Goal: Task Accomplishment & Management: Manage account settings

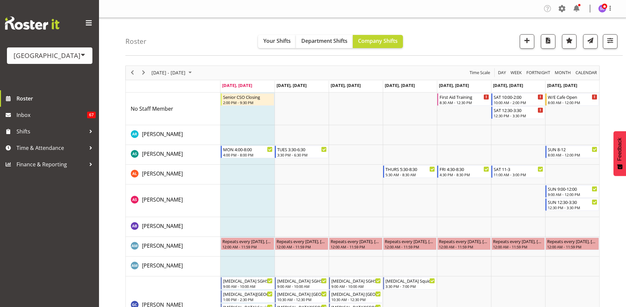
click at [72, 60] on div "[GEOGRAPHIC_DATA]" at bounding box center [50, 56] width 72 height 10
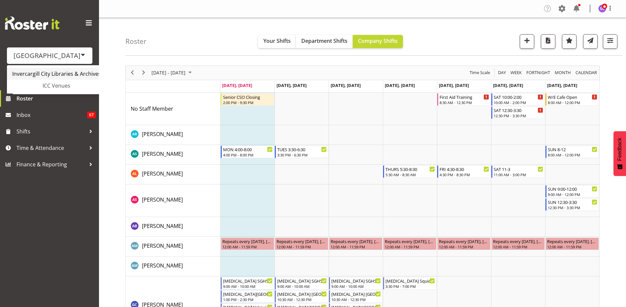
click at [73, 73] on link "Invercargill City Libraries & Archives" at bounding box center [62, 74] width 110 height 12
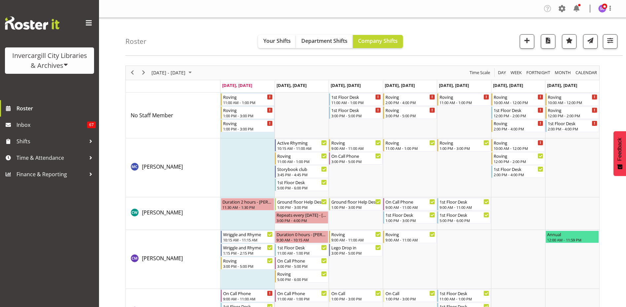
click at [68, 65] on span at bounding box center [65, 64] width 5 height 5
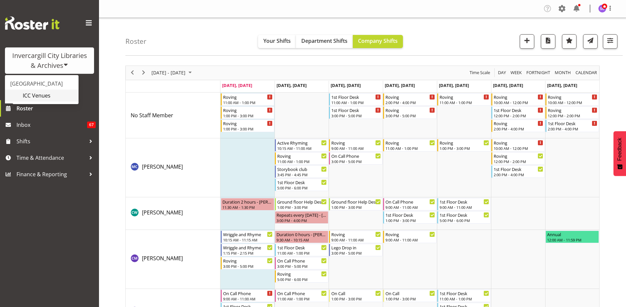
click at [51, 93] on link "ICC Venues" at bounding box center [42, 96] width 74 height 12
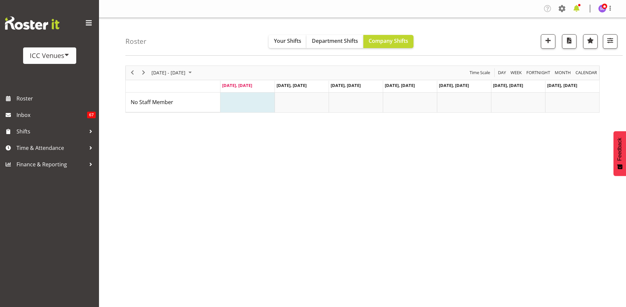
click at [574, 10] on span at bounding box center [576, 8] width 11 height 11
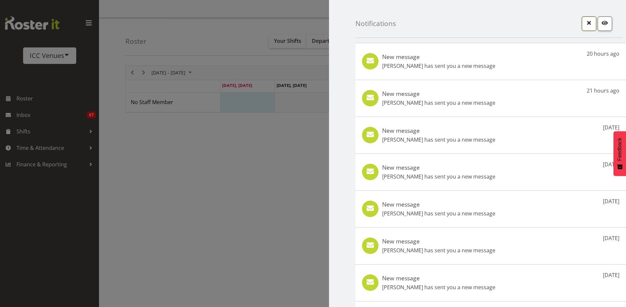
click at [588, 25] on span "button" at bounding box center [589, 22] width 9 height 9
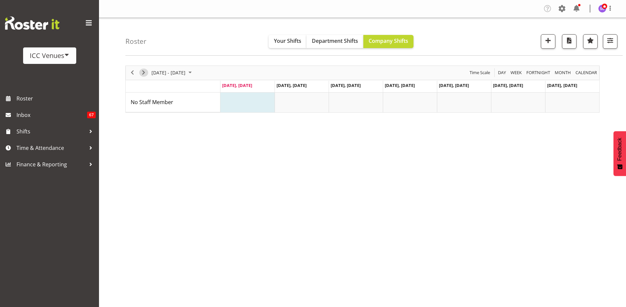
click at [145, 74] on span "Next" at bounding box center [144, 73] width 8 height 8
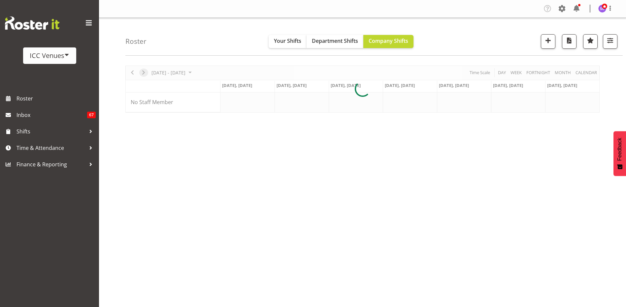
click at [145, 74] on div at bounding box center [362, 89] width 474 height 47
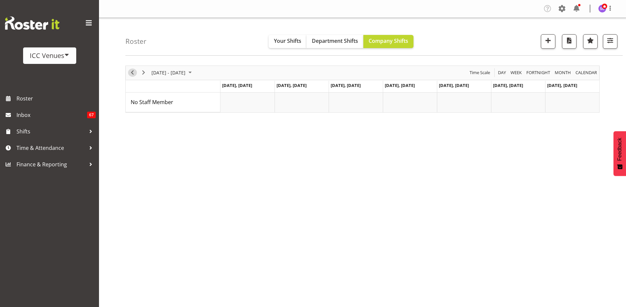
click at [132, 73] on span "Previous" at bounding box center [132, 73] width 8 height 8
click at [562, 11] on span at bounding box center [562, 8] width 11 height 11
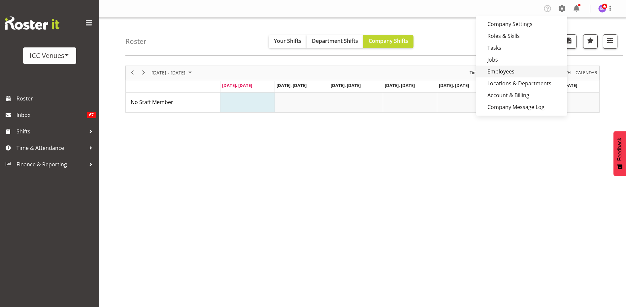
click at [506, 72] on link "Employees" at bounding box center [521, 72] width 91 height 12
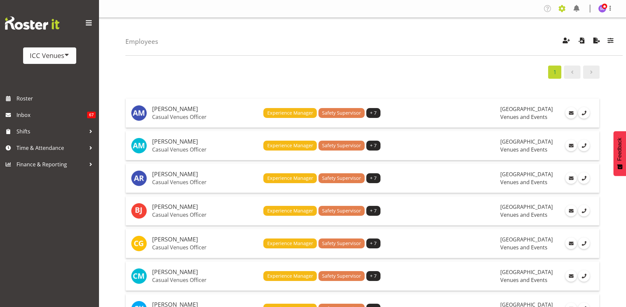
click at [561, 10] on span at bounding box center [562, 8] width 11 height 11
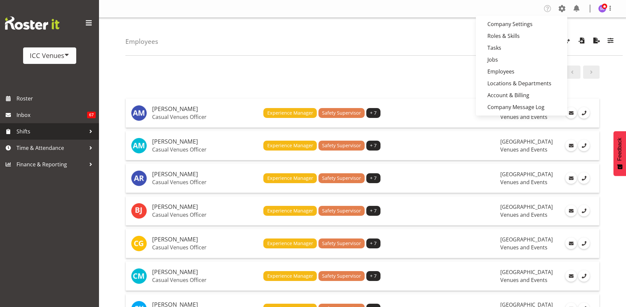
click at [81, 129] on span "Shifts" at bounding box center [50, 132] width 69 height 10
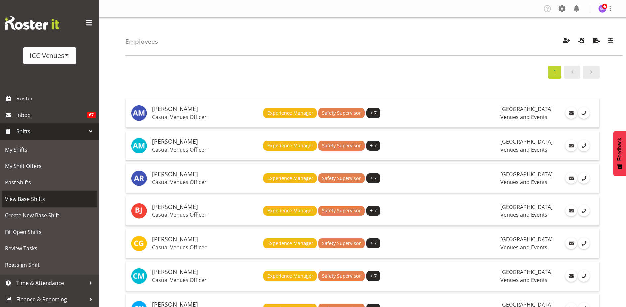
click at [52, 196] on span "View Base Shifts" at bounding box center [49, 199] width 89 height 10
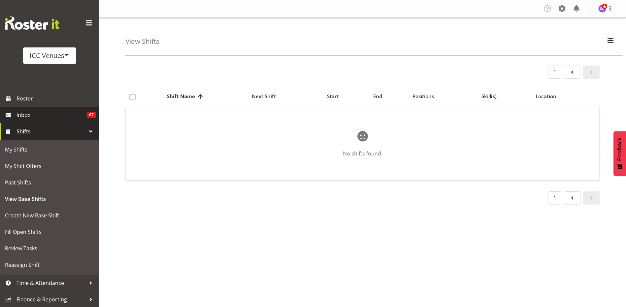
click at [63, 113] on span "Inbox" at bounding box center [51, 115] width 71 height 10
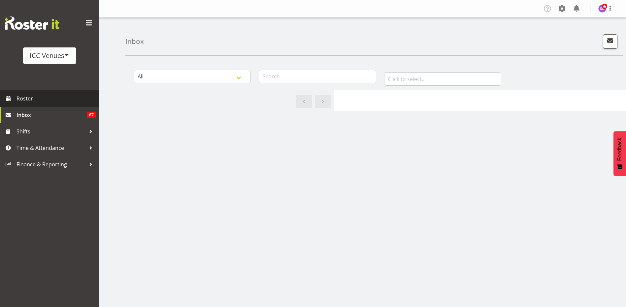
drag, startPoint x: 49, startPoint y: 97, endPoint x: 64, endPoint y: 106, distance: 17.1
click at [49, 97] on span "Roster" at bounding box center [55, 99] width 79 height 10
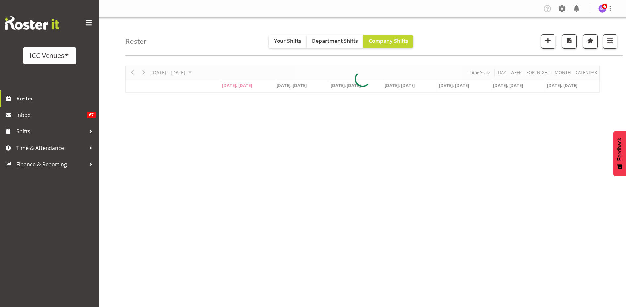
click at [68, 55] on span at bounding box center [66, 54] width 5 height 5
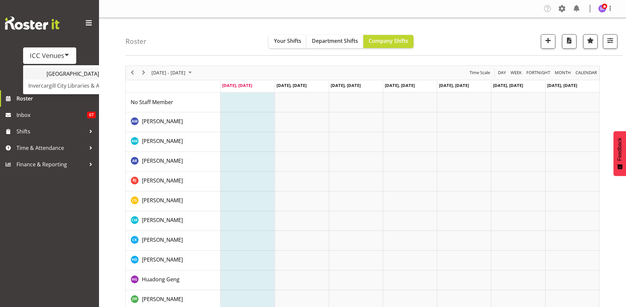
click at [66, 75] on link "[GEOGRAPHIC_DATA]" at bounding box center [78, 74] width 110 height 12
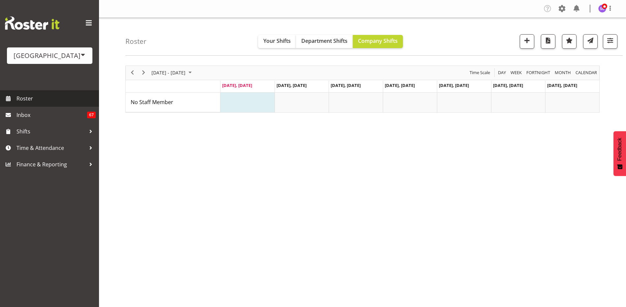
click at [32, 99] on span "Roster" at bounding box center [55, 99] width 79 height 10
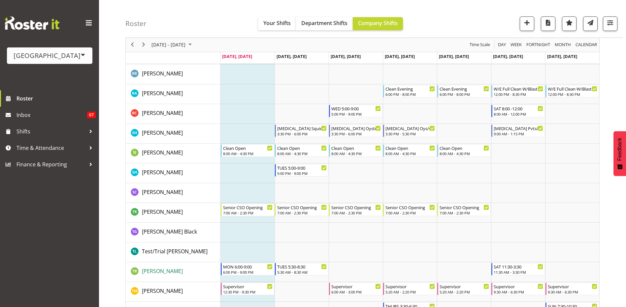
scroll to position [1613, 0]
click at [163, 191] on span "[PERSON_NAME]" at bounding box center [162, 192] width 41 height 7
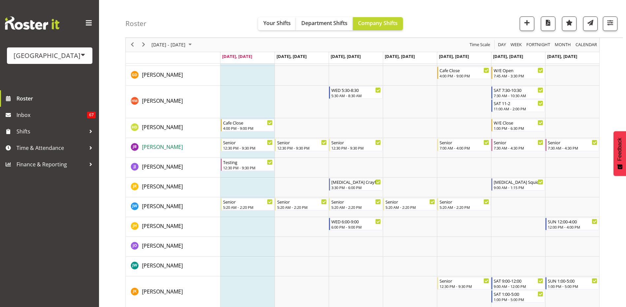
scroll to position [656, 0]
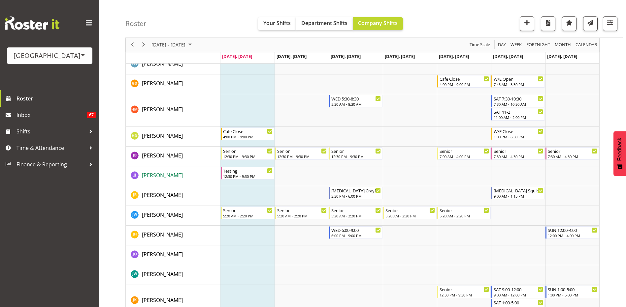
click at [165, 176] on span "[PERSON_NAME]" at bounding box center [162, 175] width 41 height 7
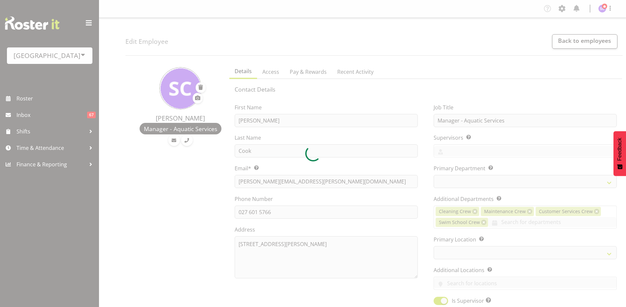
select select "TimelineWeek"
select select
select select "114"
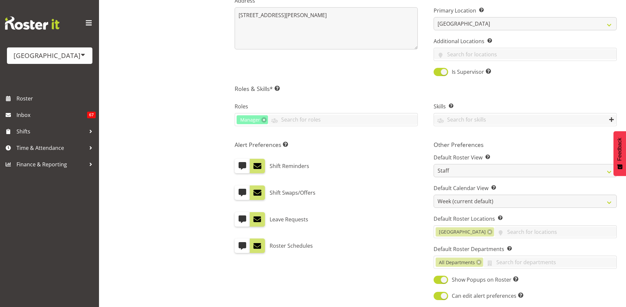
scroll to position [231, 0]
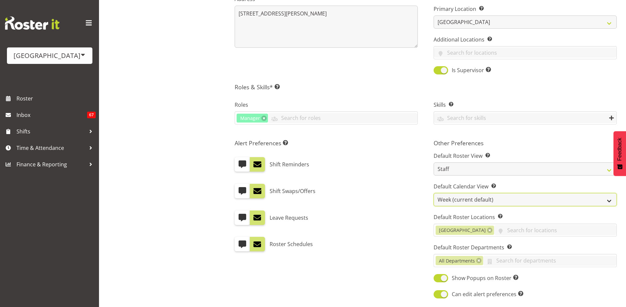
click at [603, 201] on select "Day Timeline Day Week (current default) Timeline Week Fortnight Month Calendar" at bounding box center [524, 199] width 183 height 13
click at [433, 193] on select "Day Timeline Day Week (current default) Timeline Week Fortnight Month Calendar" at bounding box center [524, 199] width 183 height 13
click at [614, 205] on select "Day Timeline Day Week (current default) Timeline Week Fortnight Month Calendar" at bounding box center [524, 199] width 183 height 13
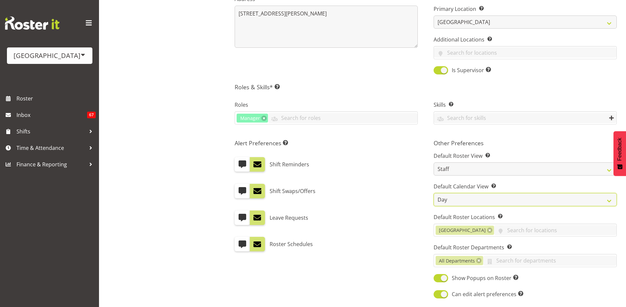
select select "TimelineWeek"
click at [433, 193] on select "Day Timeline Day Week (current default) Timeline Week Fortnight Month Calendar" at bounding box center [524, 199] width 183 height 13
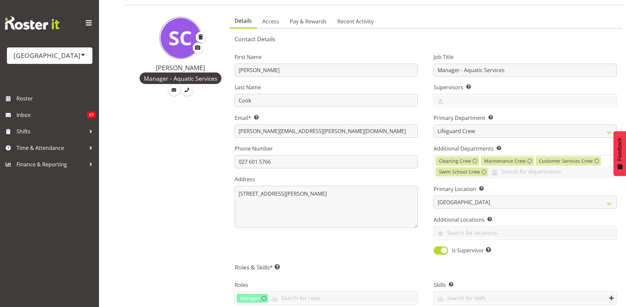
scroll to position [0, 0]
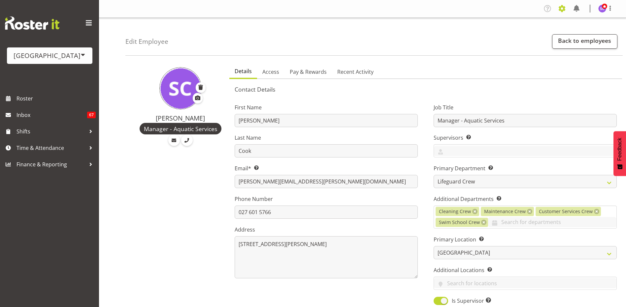
click at [564, 9] on span at bounding box center [562, 8] width 11 height 11
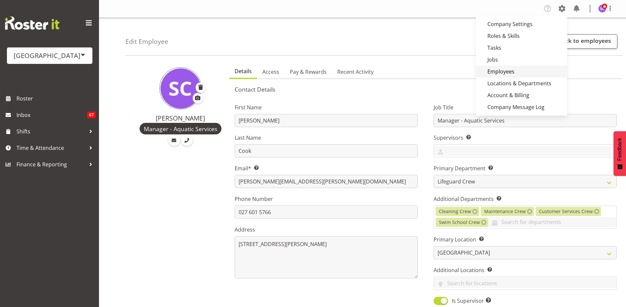
click at [503, 74] on link "Employees" at bounding box center [521, 72] width 91 height 12
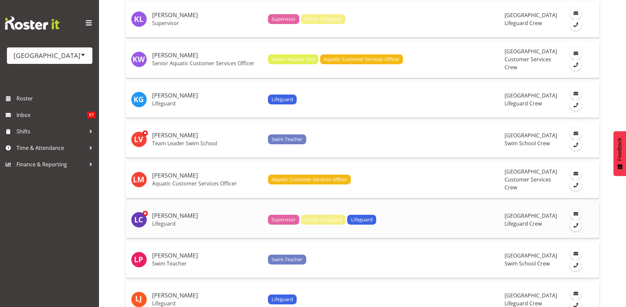
scroll to position [1551, 0]
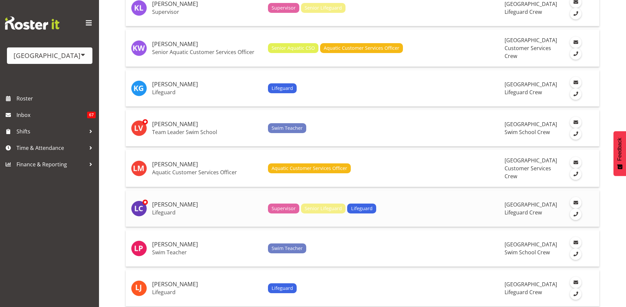
click at [157, 202] on h5 "[PERSON_NAME]" at bounding box center [207, 205] width 111 height 7
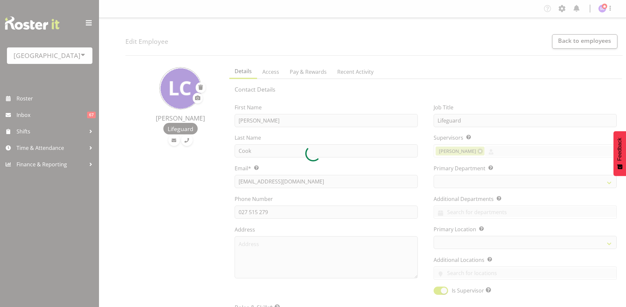
select select "TimelineWeek"
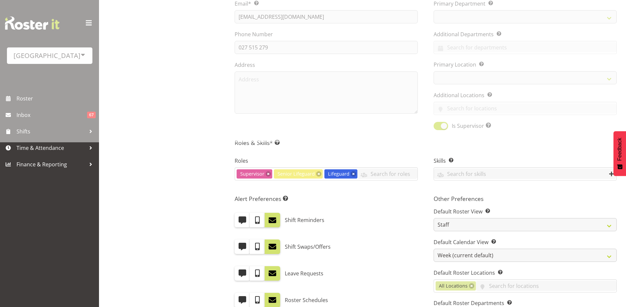
select select
select select "114"
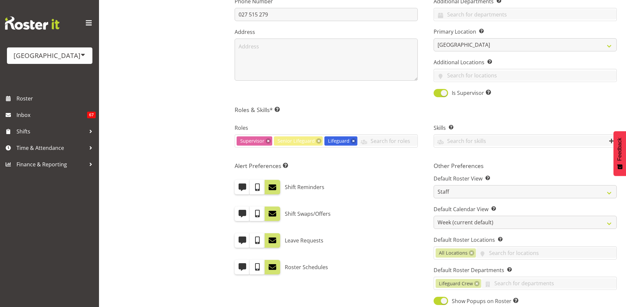
click at [398, 227] on div "Alert Preferences Specifies what type(s) of communication the employee will rec…" at bounding box center [326, 242] width 199 height 168
click at [53, 98] on span "Roster" at bounding box center [55, 99] width 79 height 10
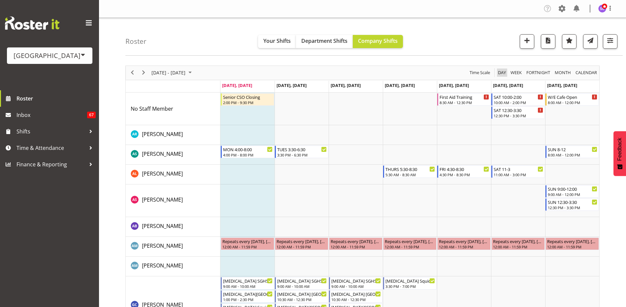
click at [503, 71] on span "Day" at bounding box center [501, 73] width 9 height 8
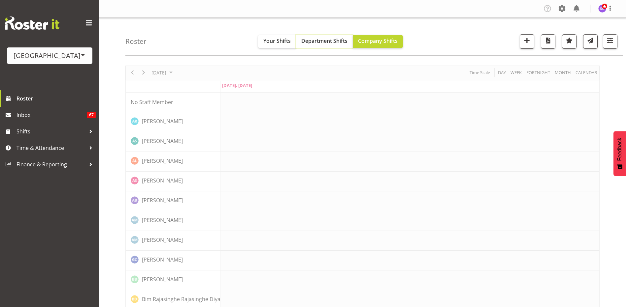
click at [328, 42] on span "Department Shifts" at bounding box center [324, 40] width 46 height 7
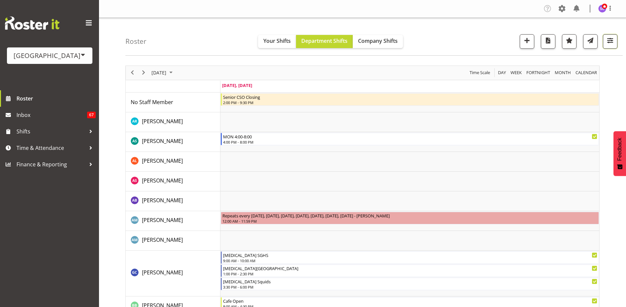
click at [609, 44] on span "button" at bounding box center [610, 40] width 9 height 9
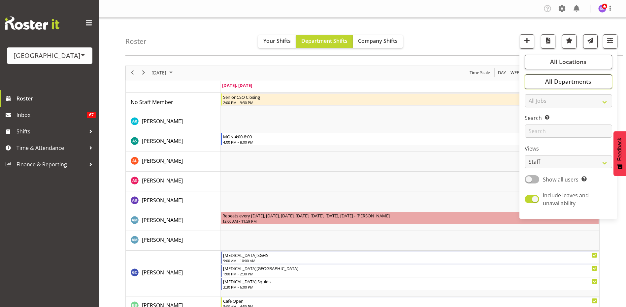
click at [582, 84] on span "All Departments" at bounding box center [568, 82] width 46 height 8
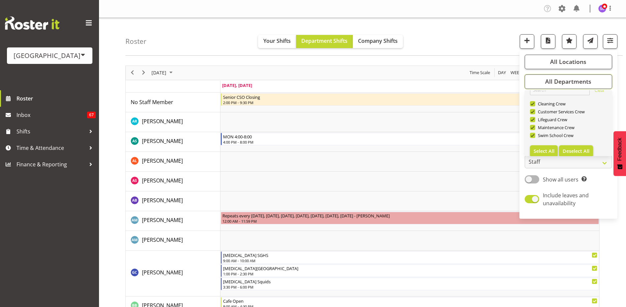
scroll to position [16, 0]
click at [574, 144] on span "Deselect All" at bounding box center [575, 146] width 27 height 6
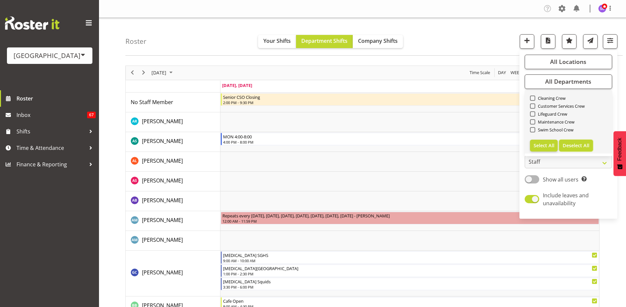
checkbox input "false"
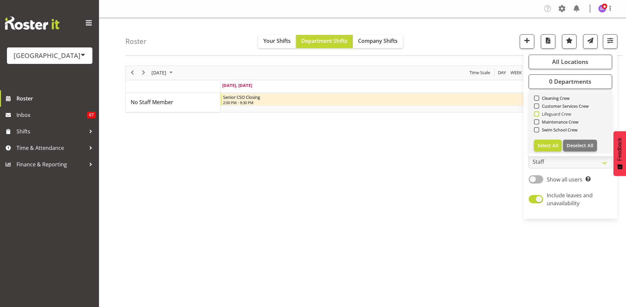
click at [536, 115] on span at bounding box center [536, 114] width 5 height 5
click at [536, 115] on input "Lifeguard Crew" at bounding box center [536, 114] width 4 height 4
checkbox input "true"
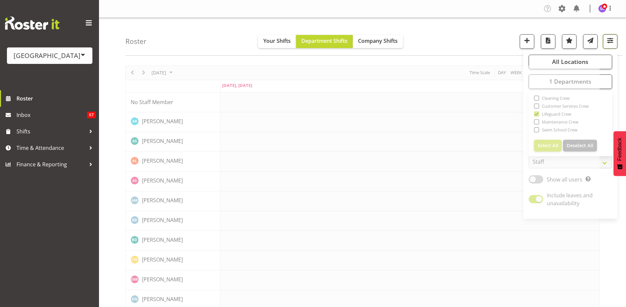
click at [613, 45] on span "button" at bounding box center [610, 40] width 9 height 9
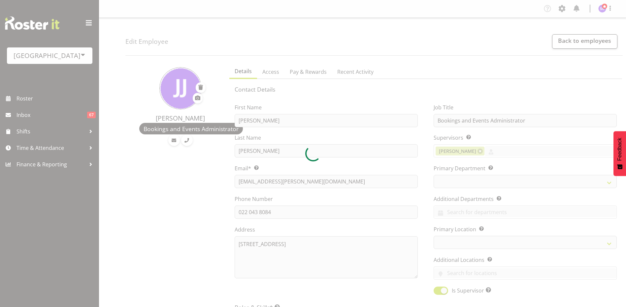
select select "role"
select select "TimelineWeek"
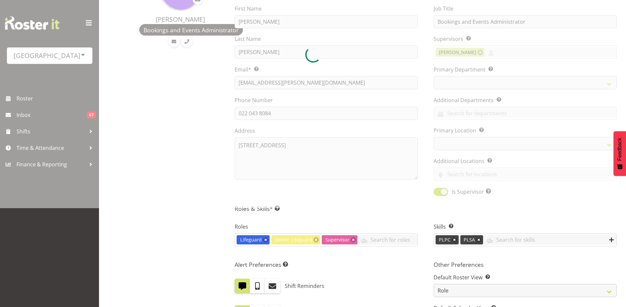
select select
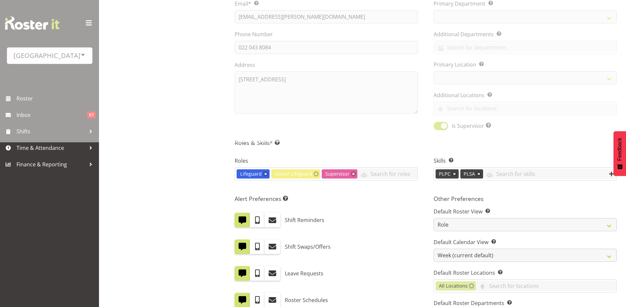
select select
select select "114"
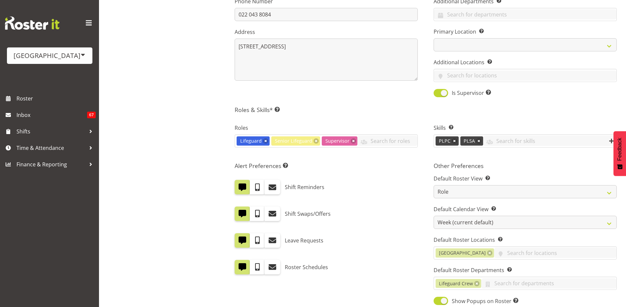
scroll to position [231, 0]
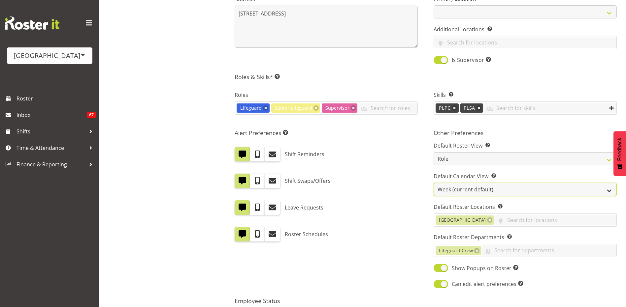
click at [606, 188] on select "Day Timeline Day Week (current default) Timeline Week Fortnight Month Calendar" at bounding box center [524, 189] width 183 height 13
select select "Day"
click at [433, 183] on select "Day Timeline Day Week (current default) Timeline Week Fortnight Month Calendar" at bounding box center [524, 189] width 183 height 13
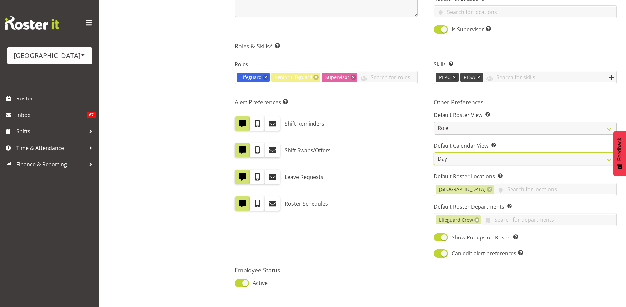
scroll to position [302, 0]
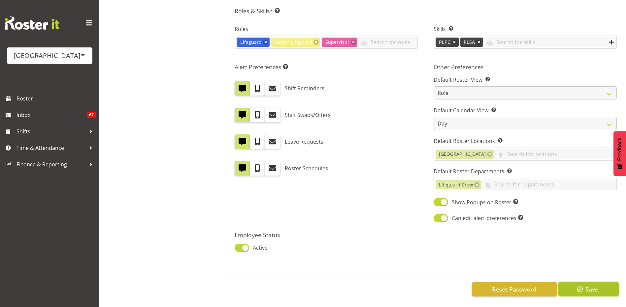
click at [579, 285] on span "button" at bounding box center [579, 289] width 9 height 9
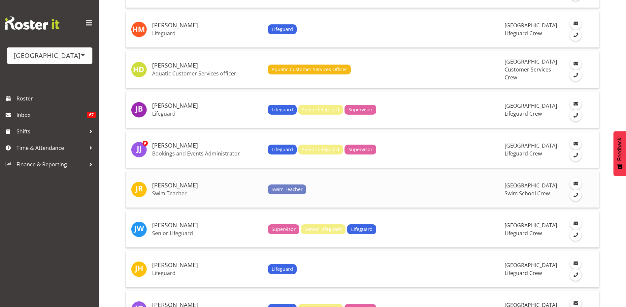
scroll to position [1089, 0]
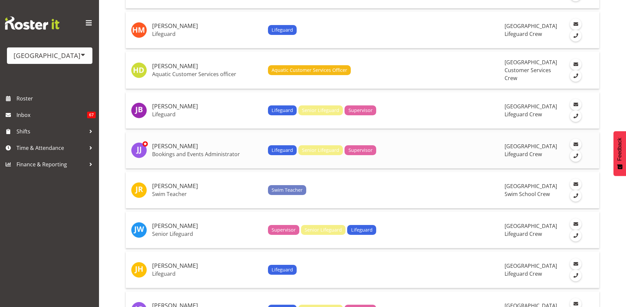
click at [176, 146] on h5 "[PERSON_NAME]" at bounding box center [207, 146] width 111 height 7
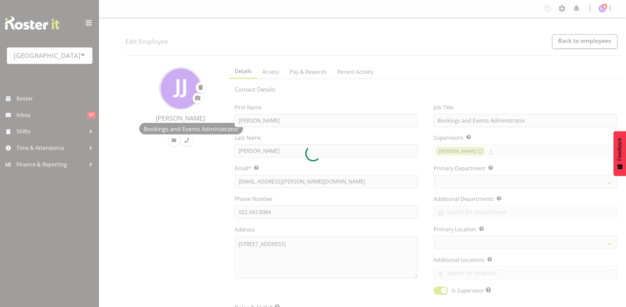
select select "role"
select select
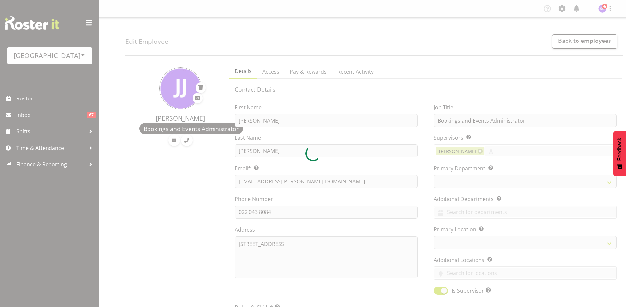
select select "114"
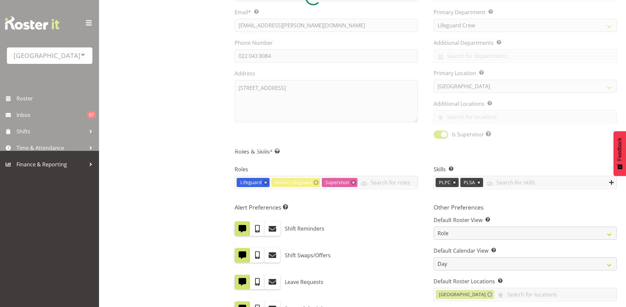
scroll to position [198, 0]
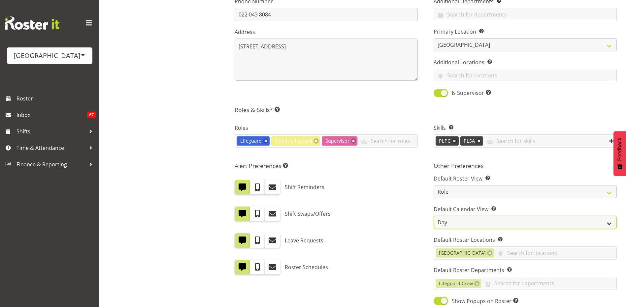
click at [469, 220] on select "Day Timeline Day Week (current default) Timeline Week Fortnight Month Calendar" at bounding box center [524, 222] width 183 height 13
click at [469, 225] on select "Day Timeline Day Week (current default) Timeline Week Fortnight Month Calendar" at bounding box center [524, 222] width 183 height 13
drag, startPoint x: 537, startPoint y: 222, endPoint x: 505, endPoint y: 230, distance: 33.4
click at [537, 222] on select "Day Timeline Day Week (current default) Timeline Week Fortnight Month Calendar" at bounding box center [524, 222] width 183 height 13
select select "TimelineDay"
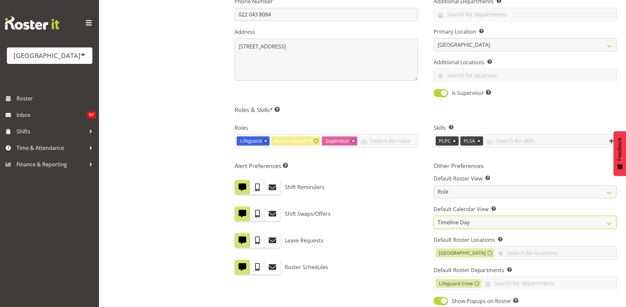
click at [433, 216] on select "Day Timeline Day Week (current default) Timeline Week Fortnight Month Calendar" at bounding box center [524, 222] width 183 height 13
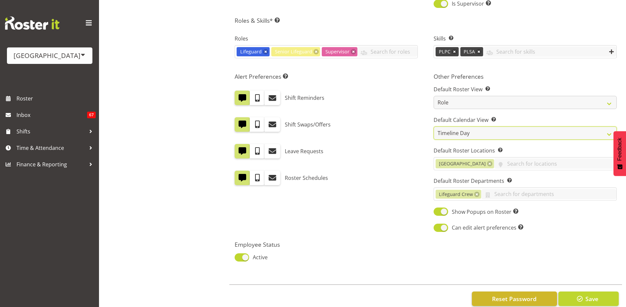
scroll to position [297, 0]
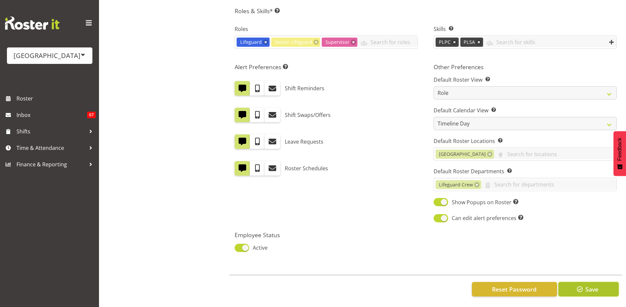
click at [580, 288] on span "button" at bounding box center [579, 289] width 9 height 9
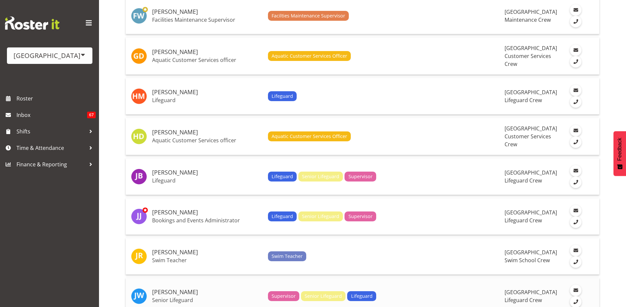
scroll to position [1023, 0]
click at [214, 215] on h5 "[PERSON_NAME]" at bounding box center [207, 212] width 111 height 7
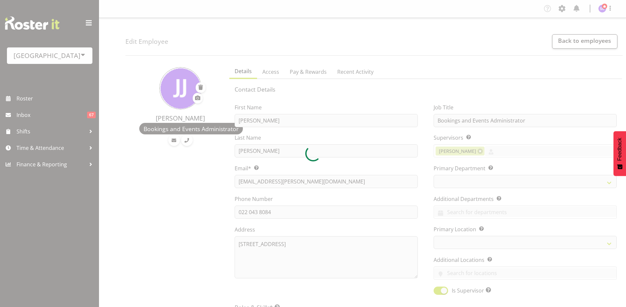
select select "role"
select select "TimelineDay"
select select
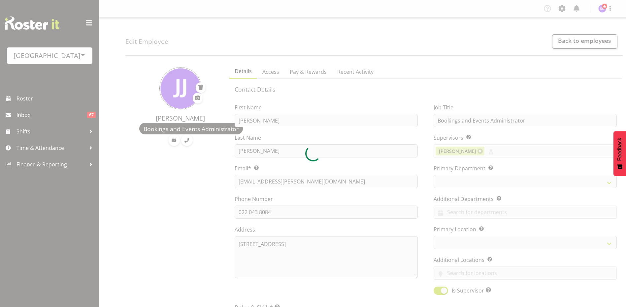
select select
select select "114"
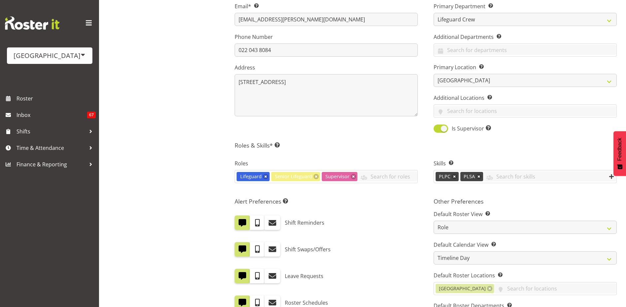
scroll to position [165, 0]
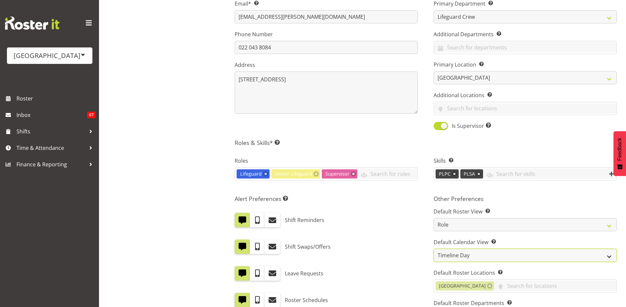
click at [470, 259] on select "Day Timeline Day Week (current default) Timeline Week Fortnight Month Calendar" at bounding box center [524, 255] width 183 height 13
select select "TimelineWeek"
click at [433, 249] on select "Day Timeline Day Week (current default) Timeline Week Fortnight Month Calendar" at bounding box center [524, 255] width 183 height 13
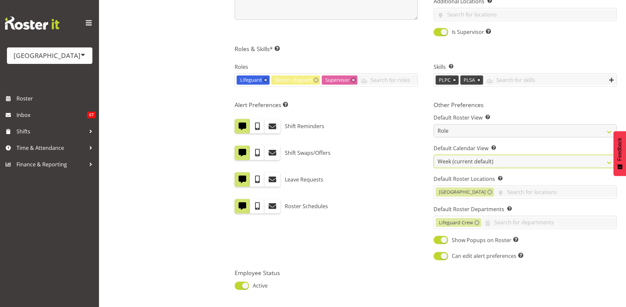
scroll to position [302, 0]
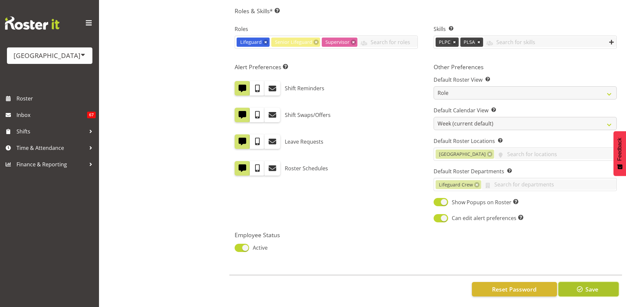
click at [578, 285] on span "button" at bounding box center [579, 289] width 9 height 9
